Goal: Complete application form

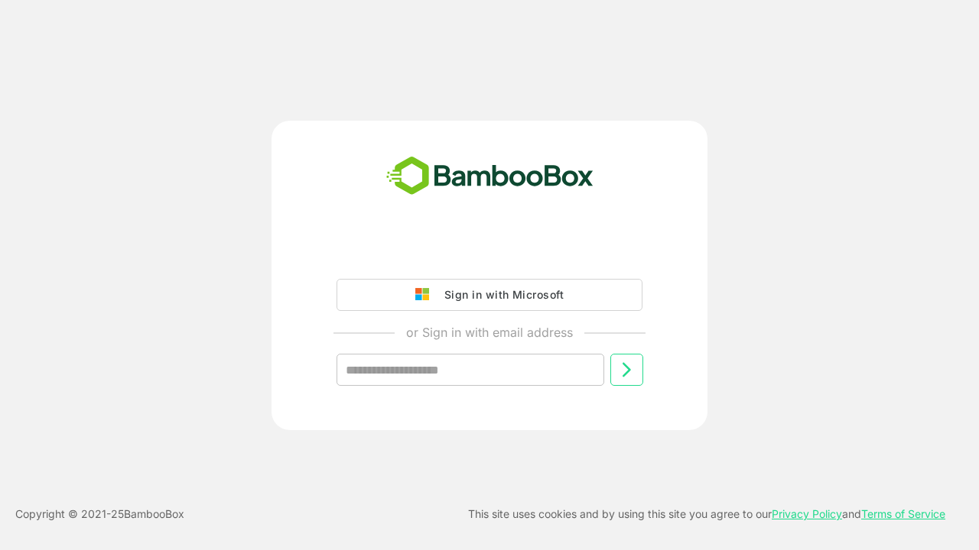
type input "**********"
click at [626, 370] on icon at bounding box center [626, 370] width 18 height 18
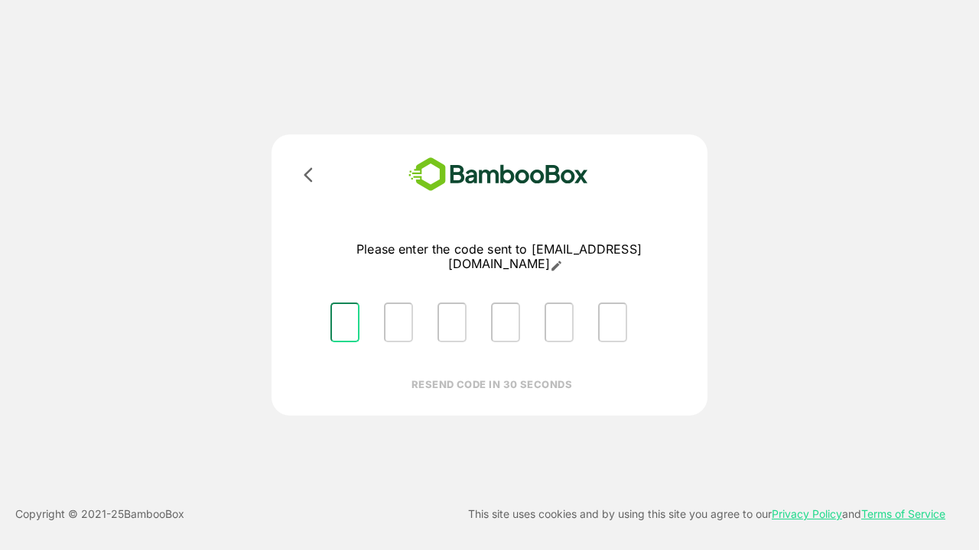
type input "*"
